Goal: Task Accomplishment & Management: Manage account settings

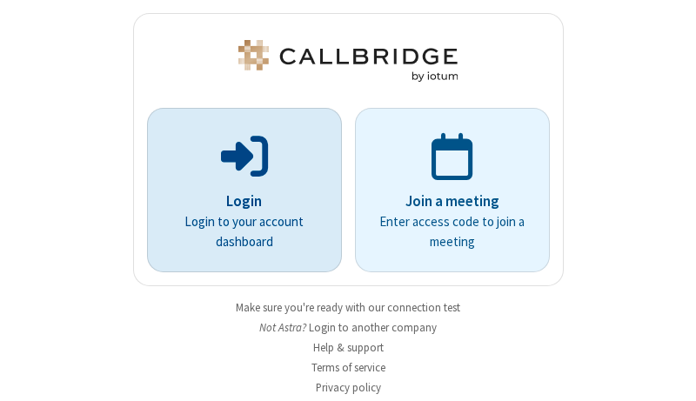
click at [237, 201] on p "Login" at bounding box center [244, 201] width 146 height 23
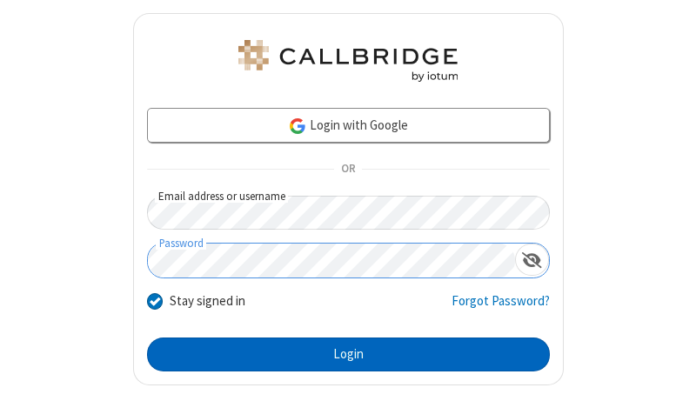
click at [341, 354] on button "Login" at bounding box center [348, 354] width 403 height 35
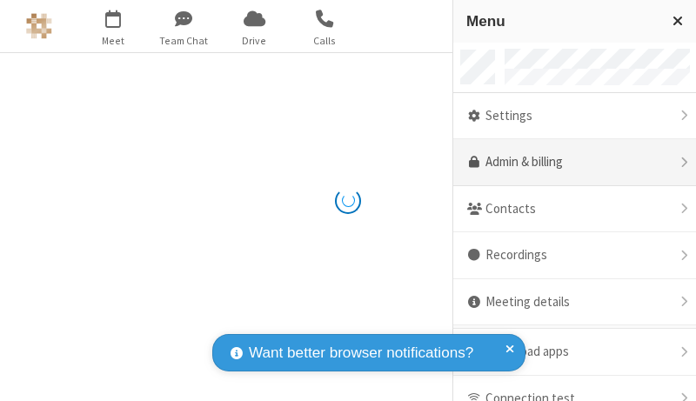
click at [568, 163] on link "Admin & billing" at bounding box center [574, 162] width 243 height 47
